Goal: Information Seeking & Learning: Find specific page/section

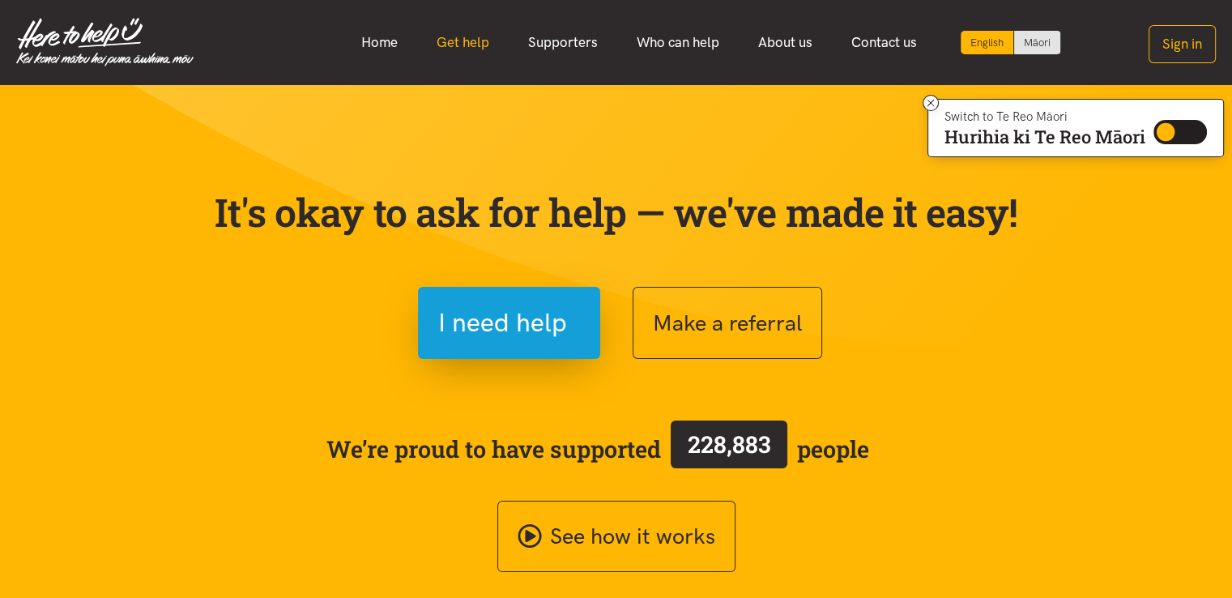
click at [458, 44] on link "Get help" at bounding box center [463, 42] width 92 height 35
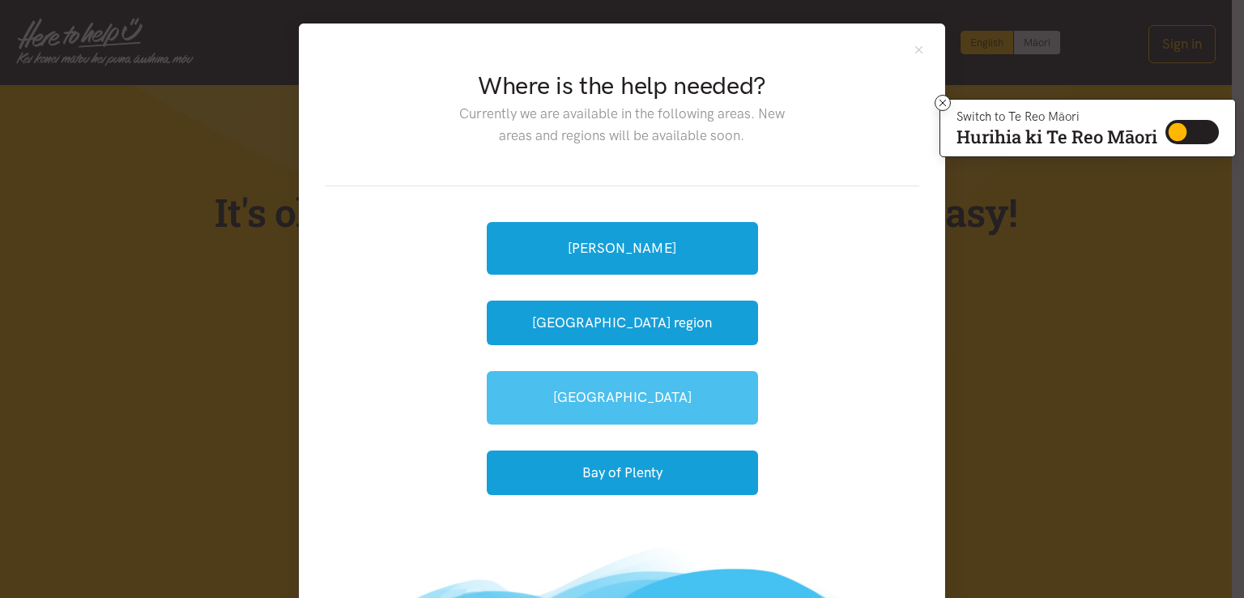
click at [615, 409] on link "[GEOGRAPHIC_DATA]" at bounding box center [622, 397] width 271 height 53
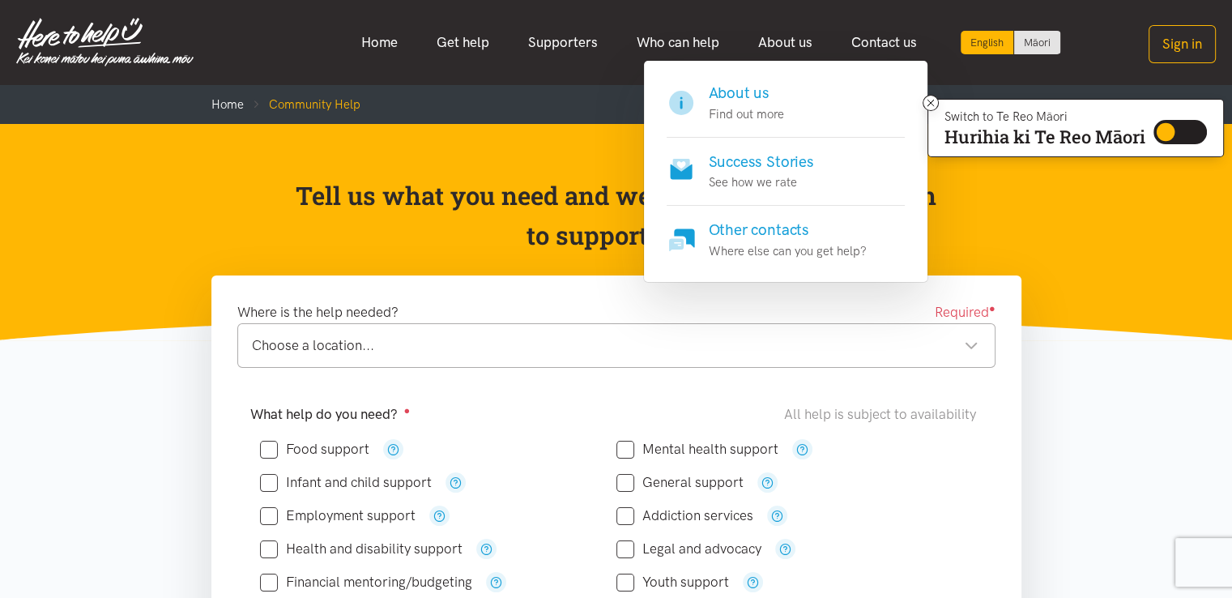
click at [739, 100] on h4 "About us" at bounding box center [746, 93] width 75 height 23
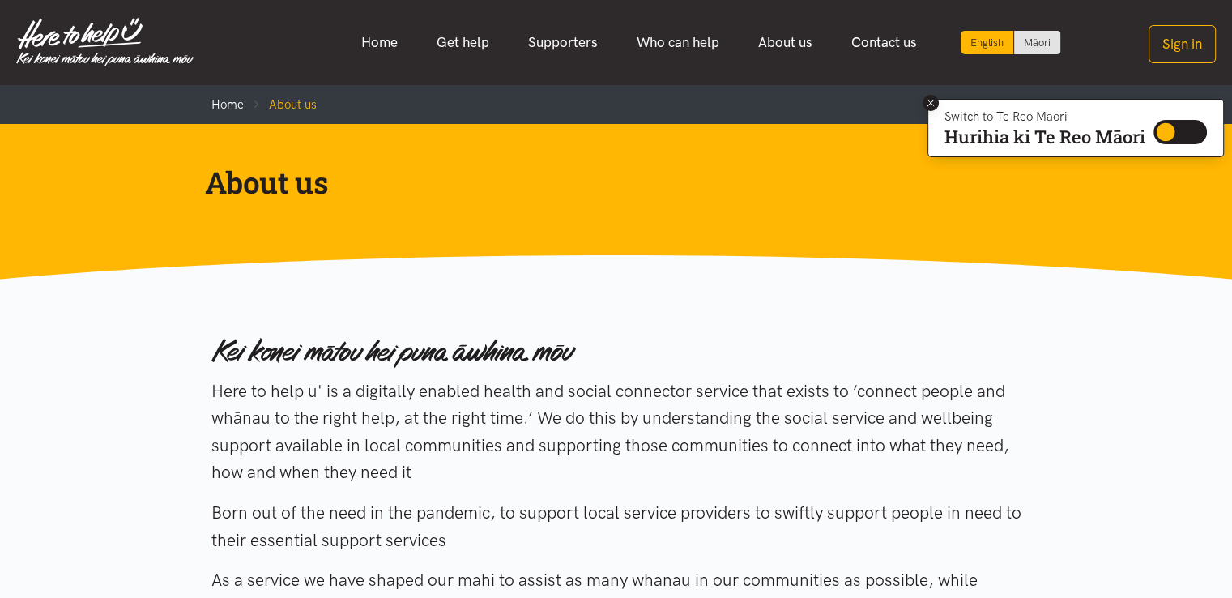
click at [932, 104] on icon at bounding box center [931, 103] width 12 height 12
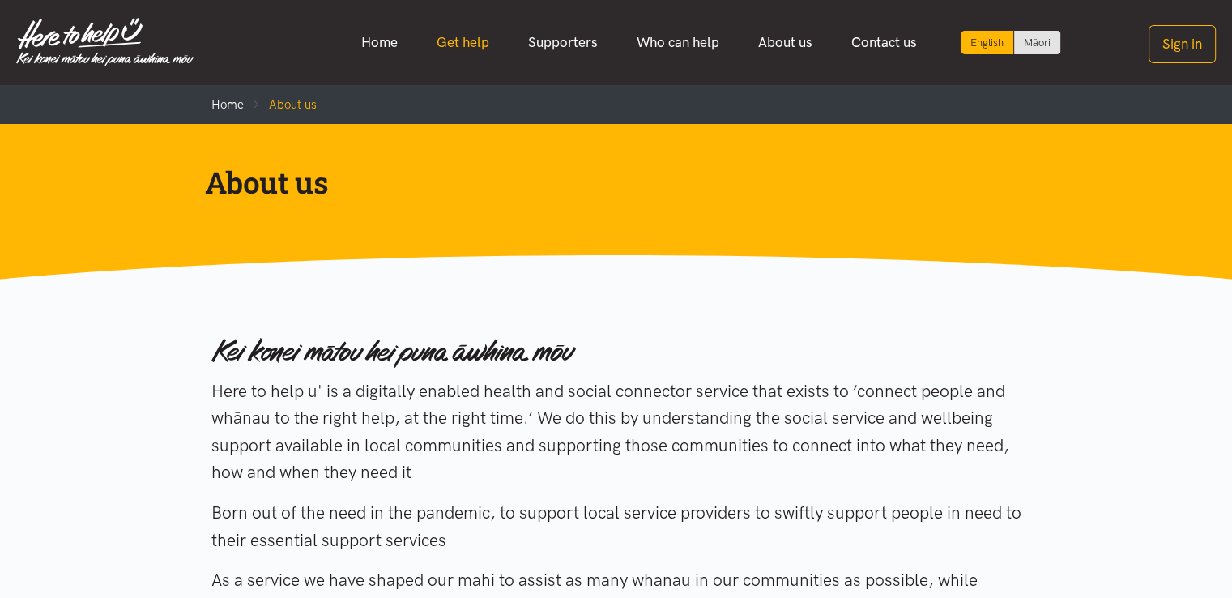
click at [470, 43] on link "Get help" at bounding box center [463, 42] width 92 height 35
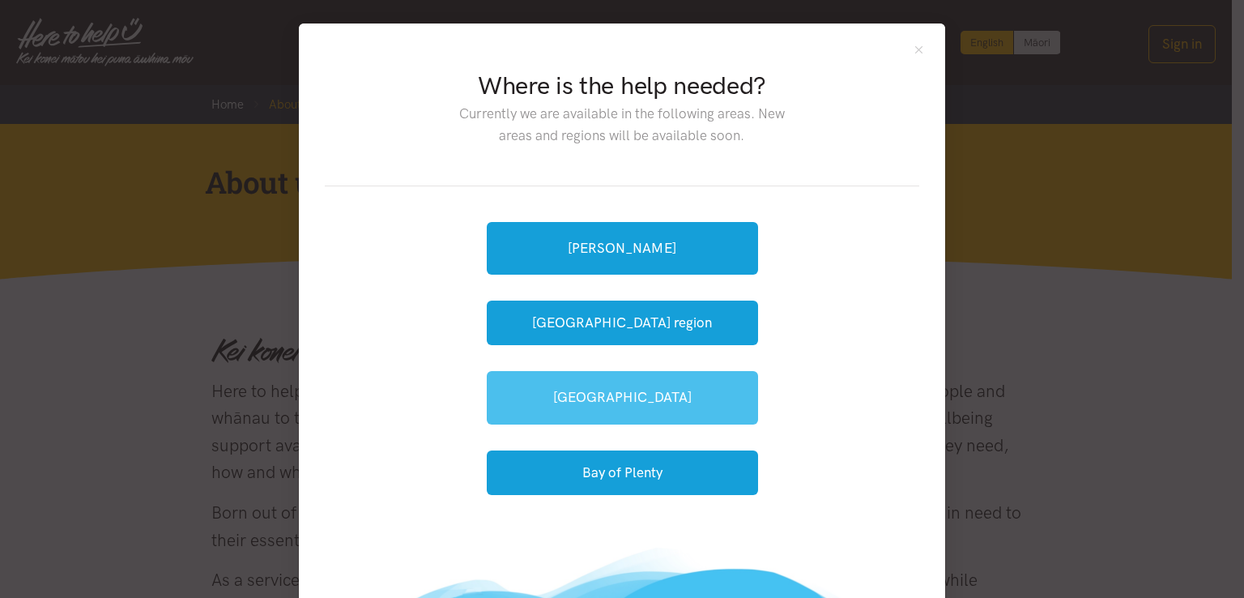
click at [647, 395] on link "[GEOGRAPHIC_DATA]" at bounding box center [622, 397] width 271 height 53
